Goal: Task Accomplishment & Management: Manage account settings

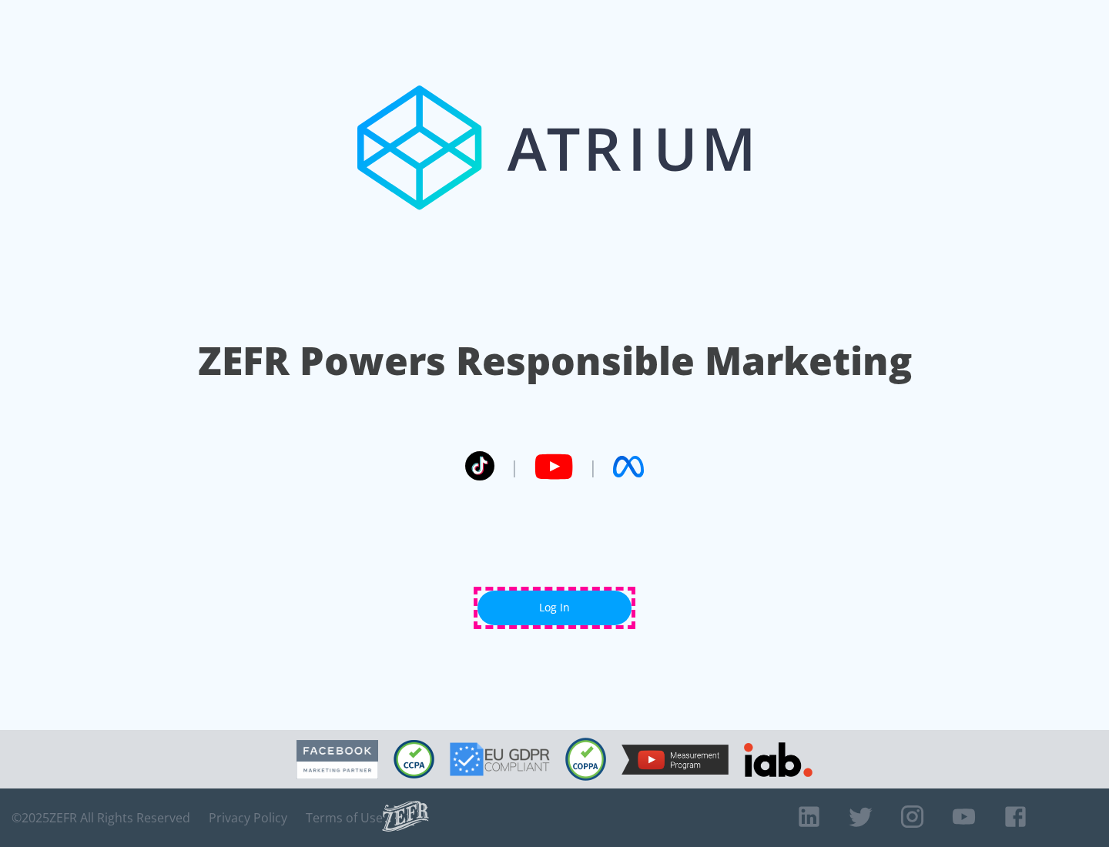
click at [554, 607] on link "Log In" at bounding box center [554, 608] width 154 height 35
